Goal: Navigation & Orientation: Find specific page/section

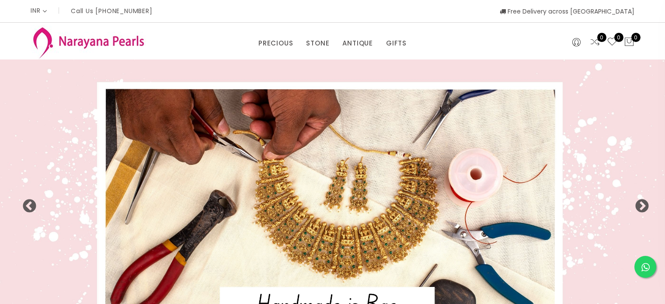
select select "INR"
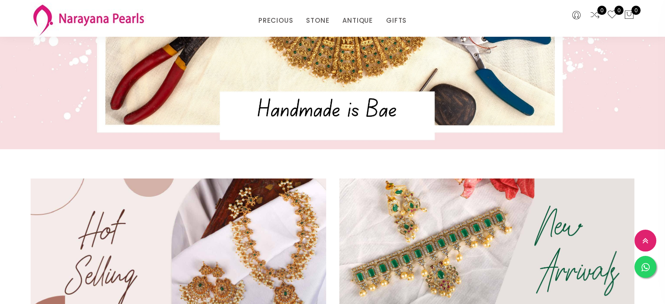
scroll to position [262, 0]
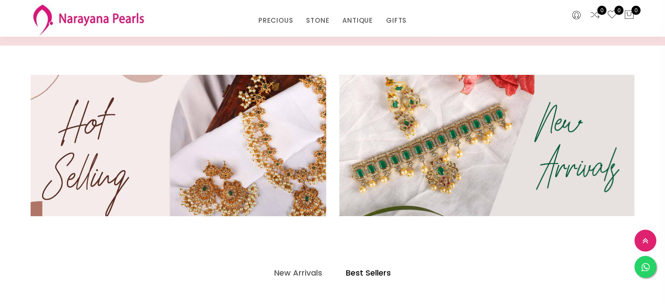
click at [282, 190] on img at bounding box center [178, 146] width 355 height 170
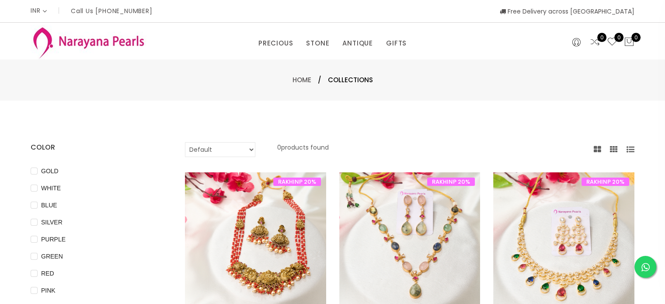
click at [630, 151] on icon at bounding box center [631, 150] width 8 height 8
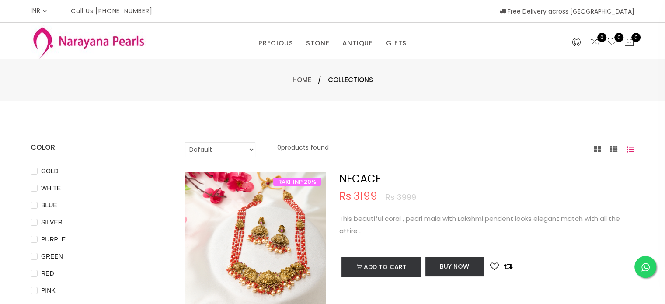
click at [605, 147] on div at bounding box center [614, 149] width 41 height 11
click at [619, 148] on div at bounding box center [614, 149] width 41 height 11
click at [614, 148] on icon at bounding box center [614, 150] width 8 height 8
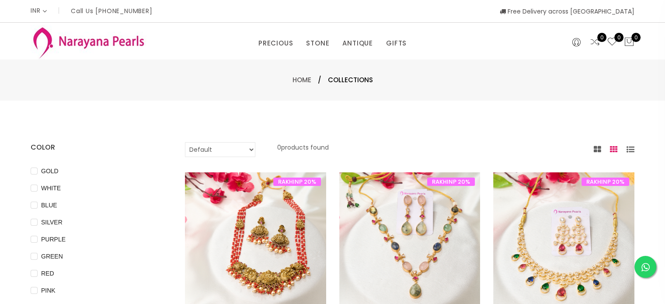
click at [596, 147] on icon at bounding box center [597, 150] width 7 height 8
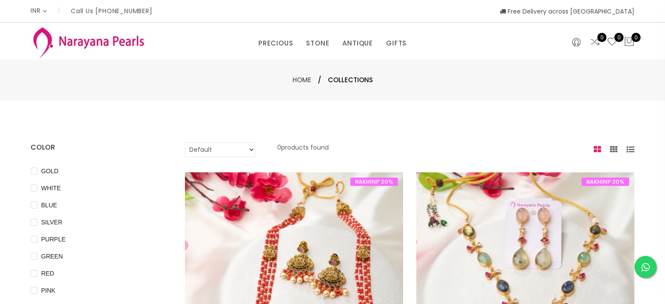
click at [608, 148] on div at bounding box center [614, 149] width 41 height 11
click at [612, 148] on icon at bounding box center [614, 150] width 8 height 8
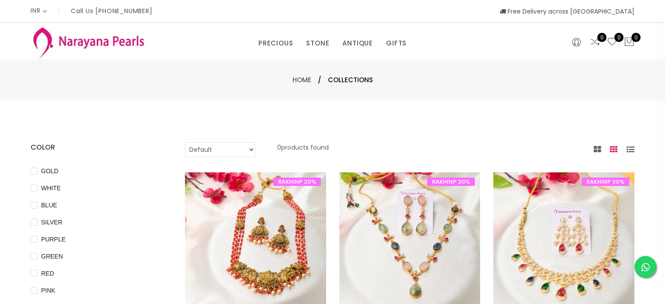
click at [220, 149] on select "Default Price - High to Low Price - Low to High" at bounding box center [220, 149] width 70 height 15
select select "priceLowToHigh"
click at [185, 142] on select "Default Price - High to Low Price - Low to High" at bounding box center [220, 149] width 70 height 15
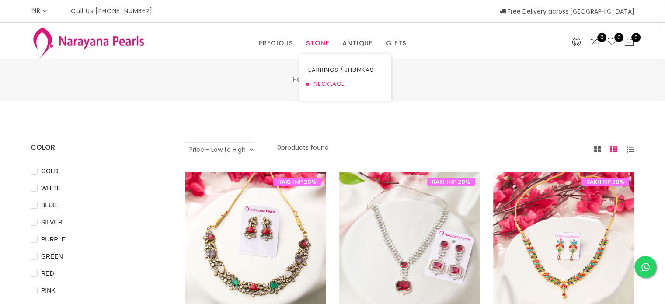
click at [328, 89] on link "NECKLACE" at bounding box center [345, 84] width 74 height 14
click at [406, 83] on link "TRADITIONAL GIFTS" at bounding box center [425, 84] width 74 height 14
